Goal: Find specific page/section: Find specific page/section

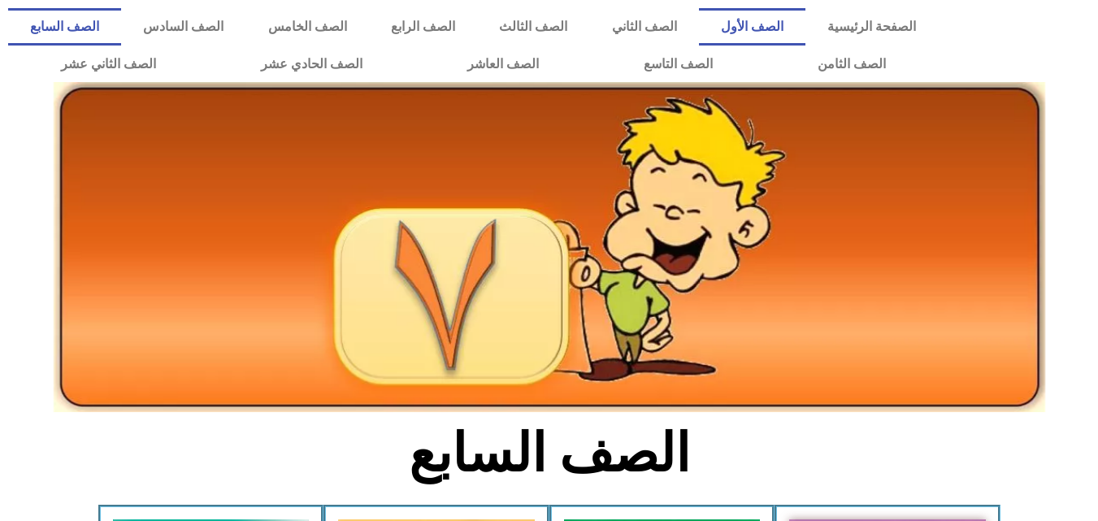
click at [751, 16] on link "الصف الأول" at bounding box center [752, 26] width 106 height 37
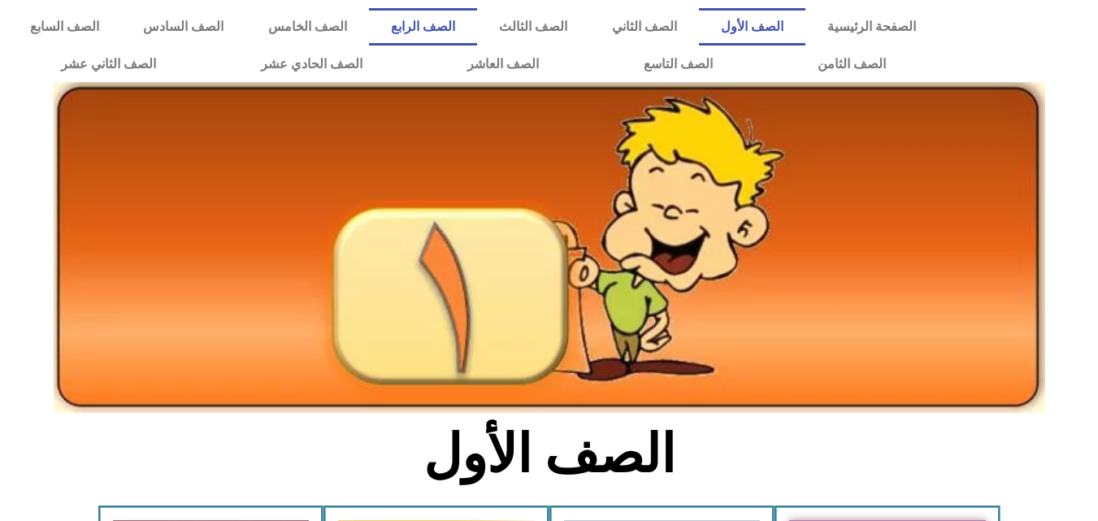
click at [420, 24] on font "الصف الرابع" at bounding box center [423, 26] width 64 height 15
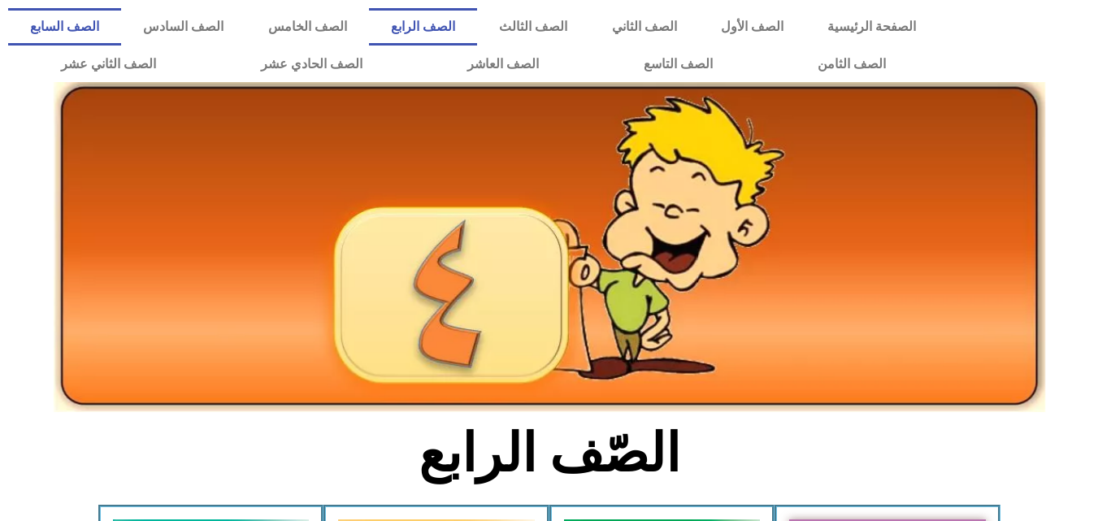
click at [121, 16] on link "الصف السابع" at bounding box center [64, 26] width 113 height 37
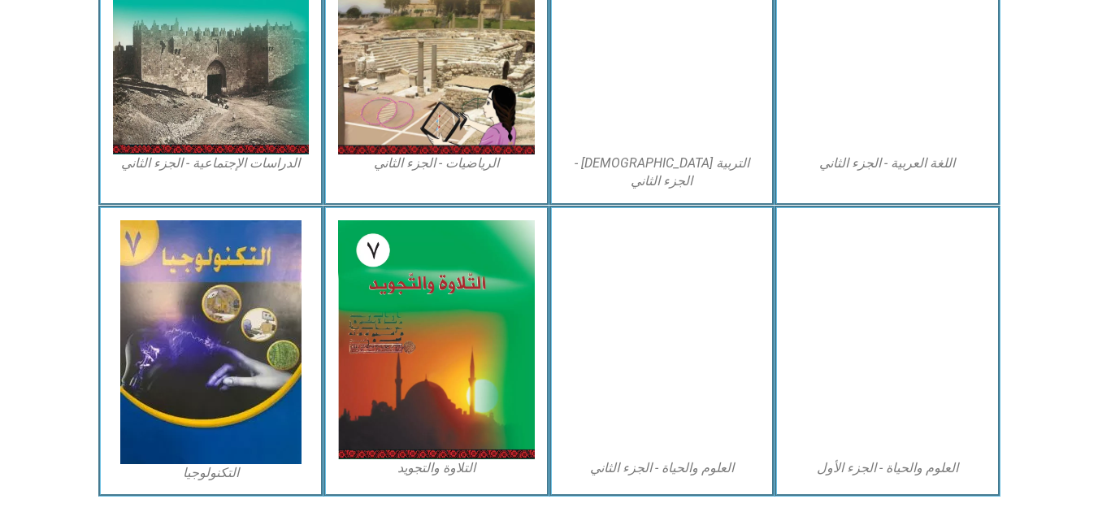
scroll to position [925, 0]
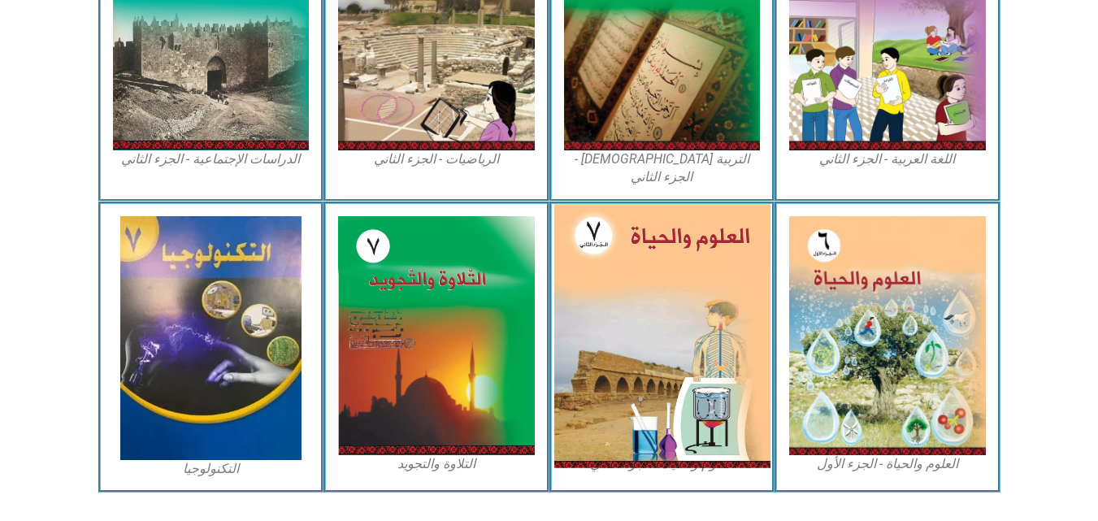
click at [656, 291] on img at bounding box center [661, 335] width 216 height 263
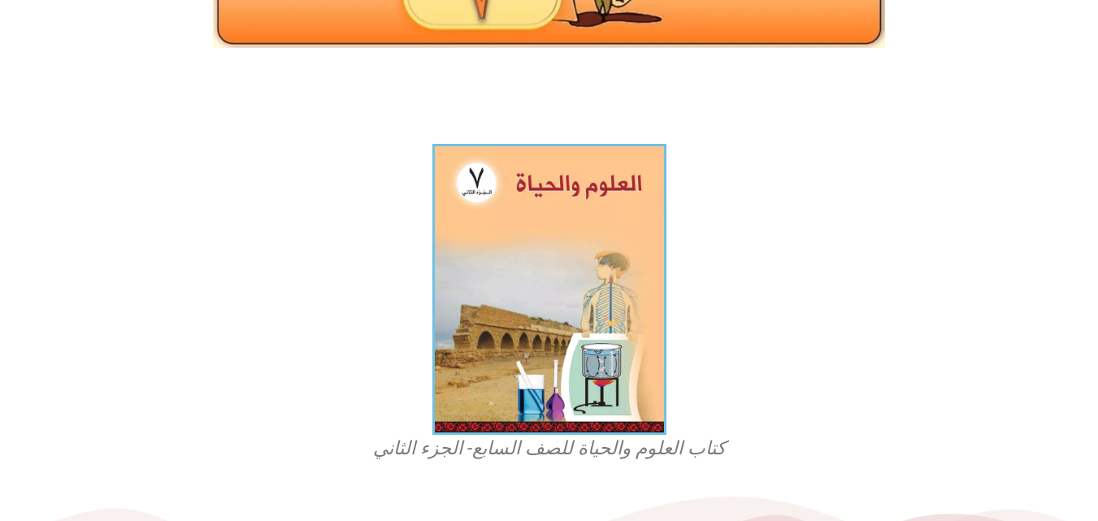
scroll to position [338, 0]
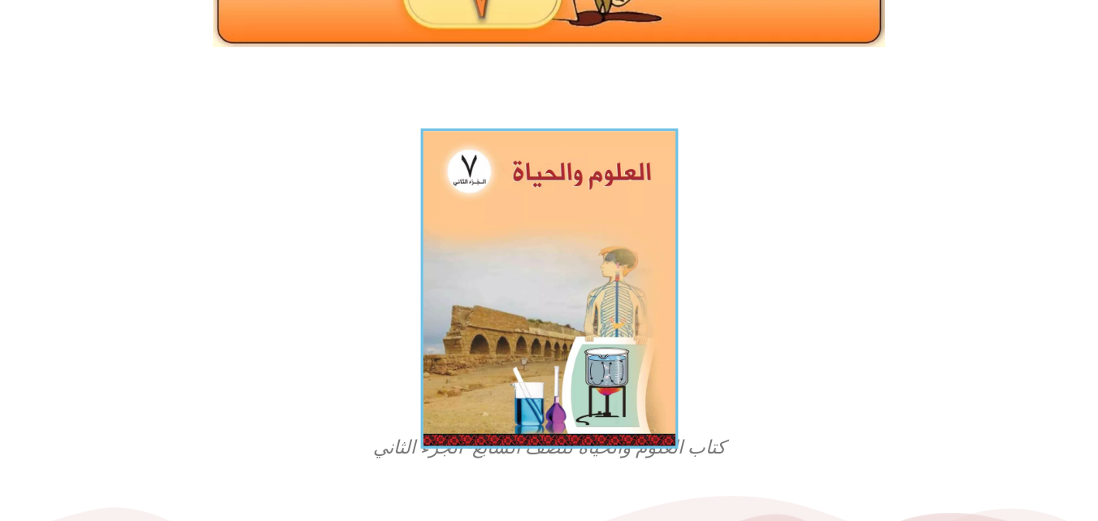
click at [546, 283] on img at bounding box center [549, 288] width 258 height 320
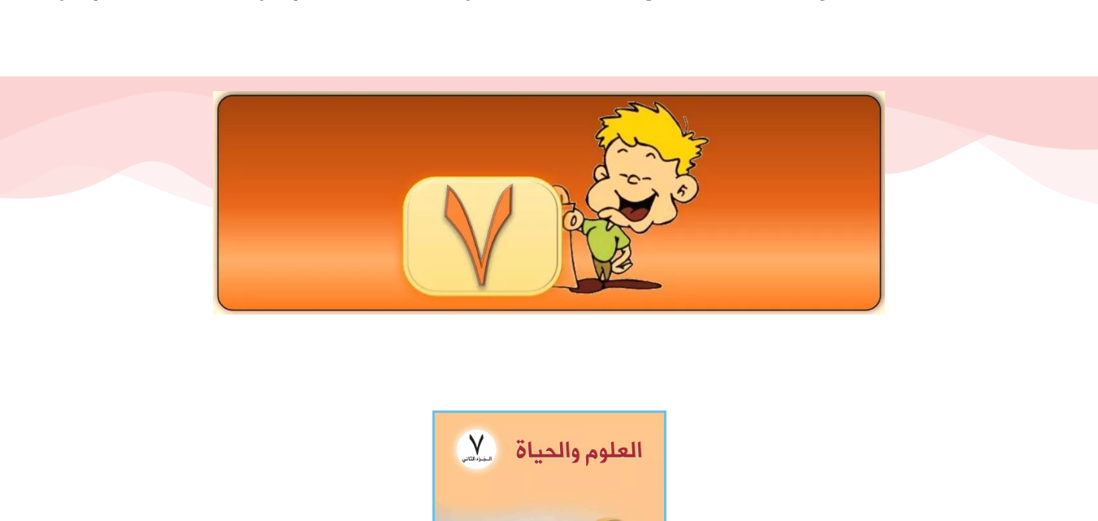
scroll to position [0, 0]
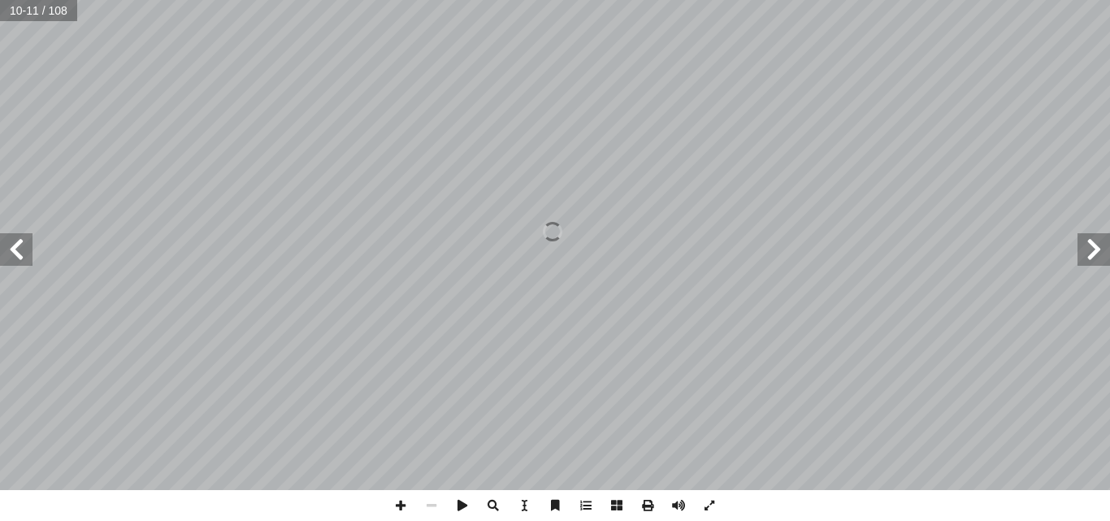
click at [1095, 243] on span at bounding box center [1093, 249] width 32 height 32
click at [421, 0] on html "الصفحة الرئيسية الصف الأول الصف الثاني الصف الثالث الصف الرابع الصف الخامس الصف…" at bounding box center [555, 74] width 1110 height 148
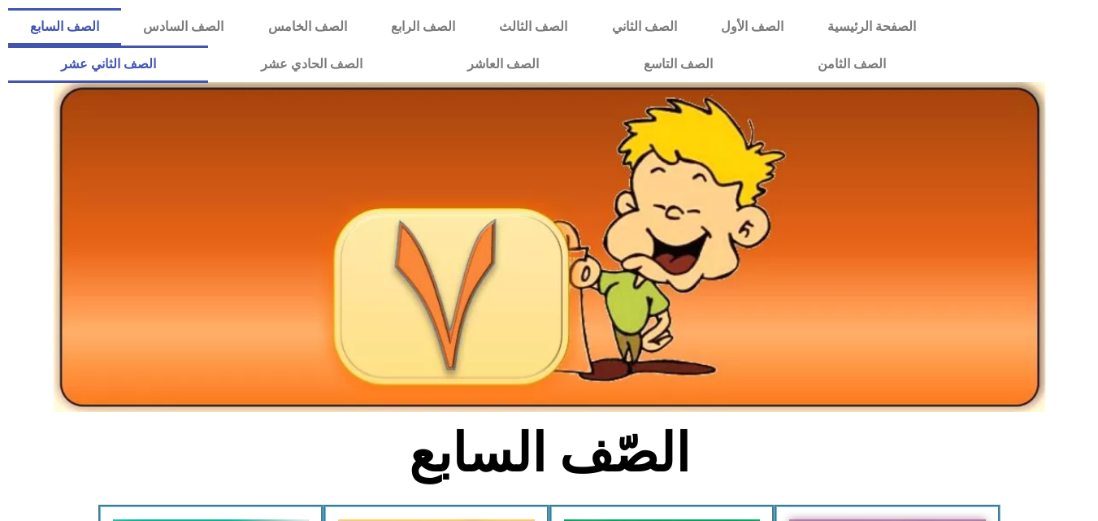
click at [162, 63] on link "الصف الثاني عشر" at bounding box center [108, 63] width 200 height 37
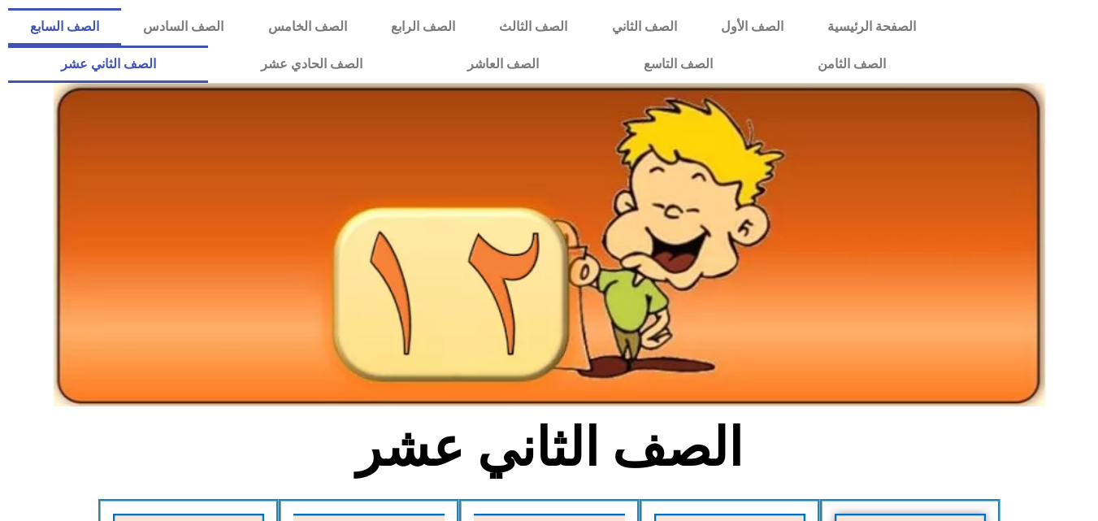
click at [121, 24] on link "الصف السابع" at bounding box center [64, 26] width 113 height 37
